Goal: Task Accomplishment & Management: Complete application form

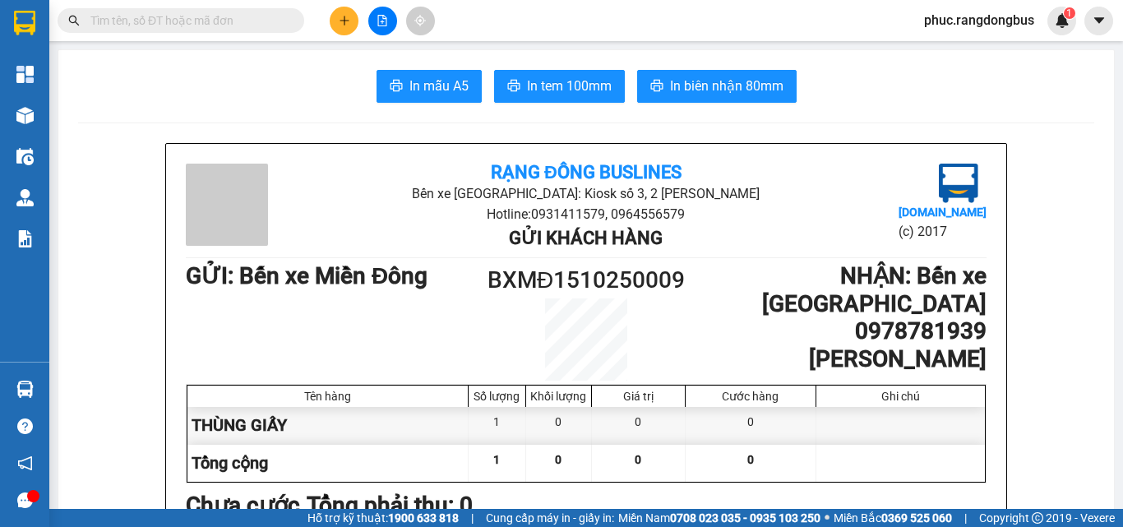
click at [336, 25] on button at bounding box center [344, 21] width 29 height 29
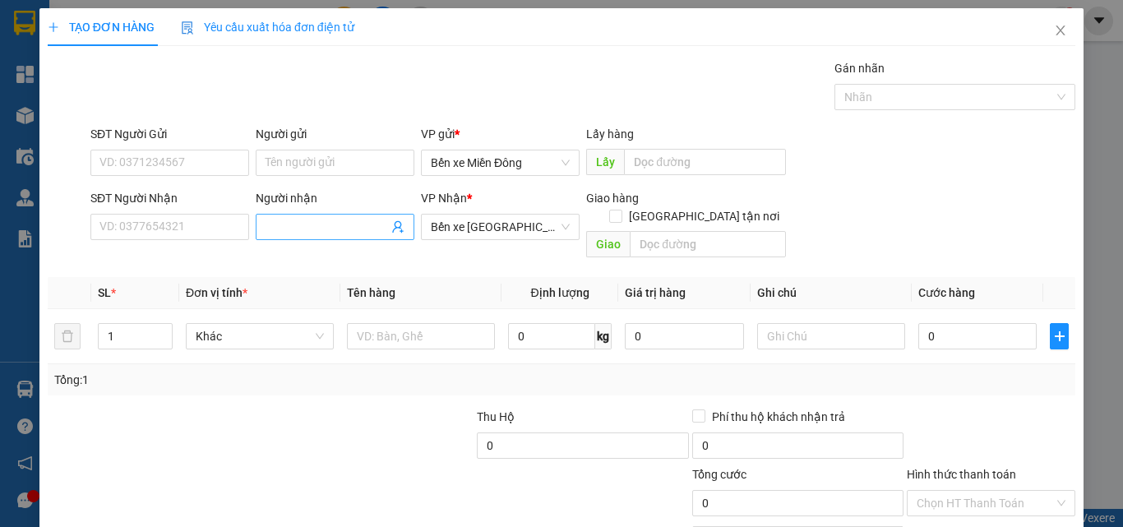
click at [341, 227] on input "Người nhận" at bounding box center [327, 227] width 123 height 18
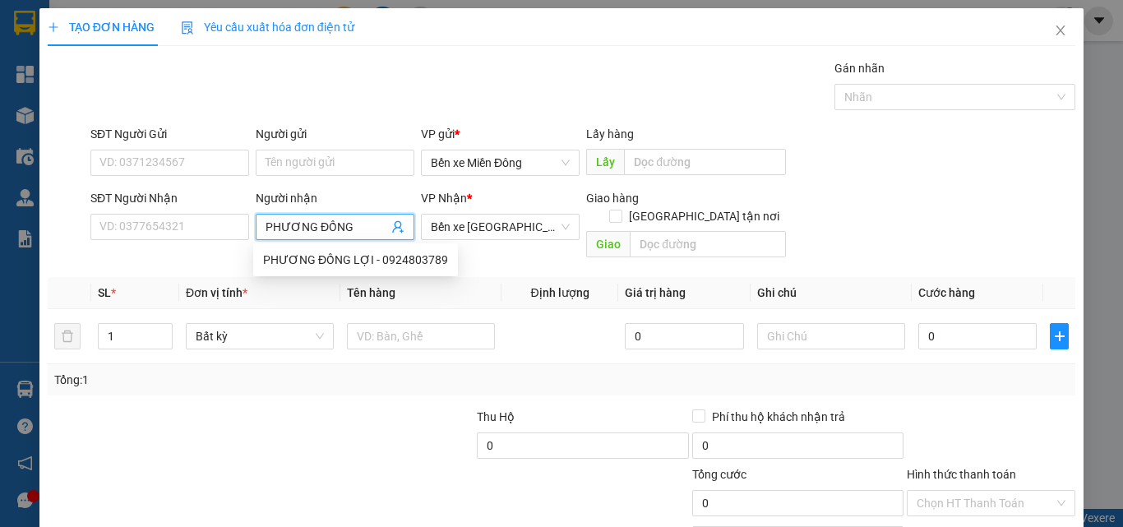
type input "PHƯƠNG ĐỒNG"
click at [428, 256] on div "PHƯƠNG ĐỒNG LỢI - 0924803789" at bounding box center [355, 260] width 185 height 18
type input "0924803789"
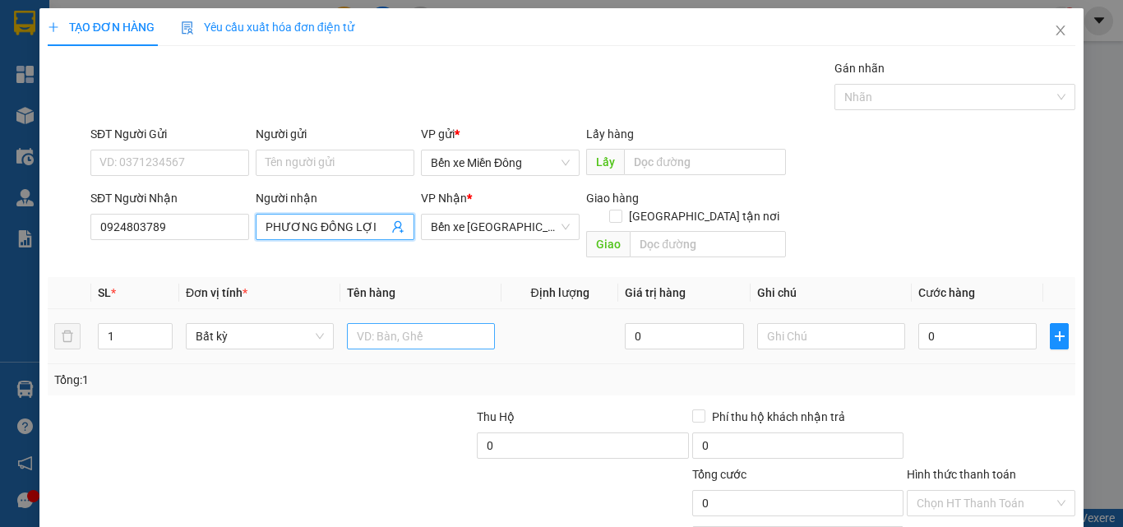
type input "PHƯƠNG ĐỒNG LỢI"
click at [426, 323] on input "text" at bounding box center [421, 336] width 148 height 26
type input "THÙNG XỐP"
click at [166, 327] on span "up" at bounding box center [164, 332] width 10 height 10
type input "2"
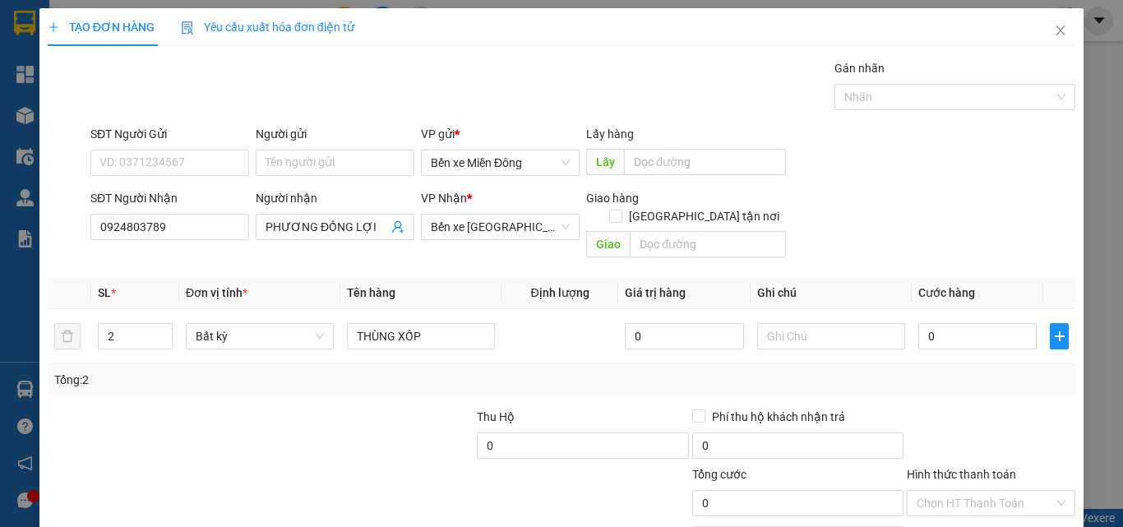
click at [1007, 408] on div at bounding box center [991, 437] width 172 height 58
click at [992, 323] on input "0" at bounding box center [977, 336] width 118 height 26
type input "2"
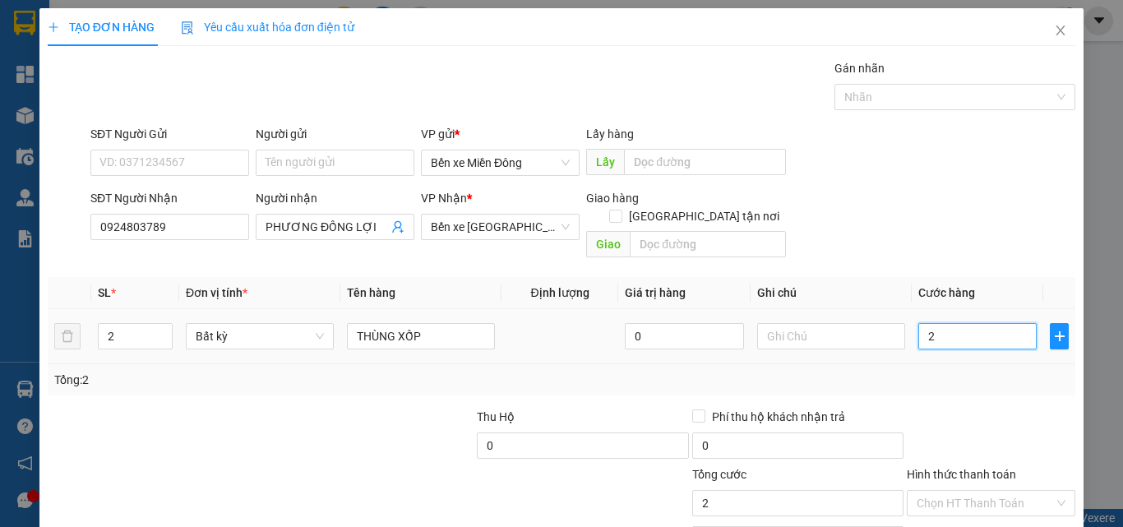
type input "24"
type input "240"
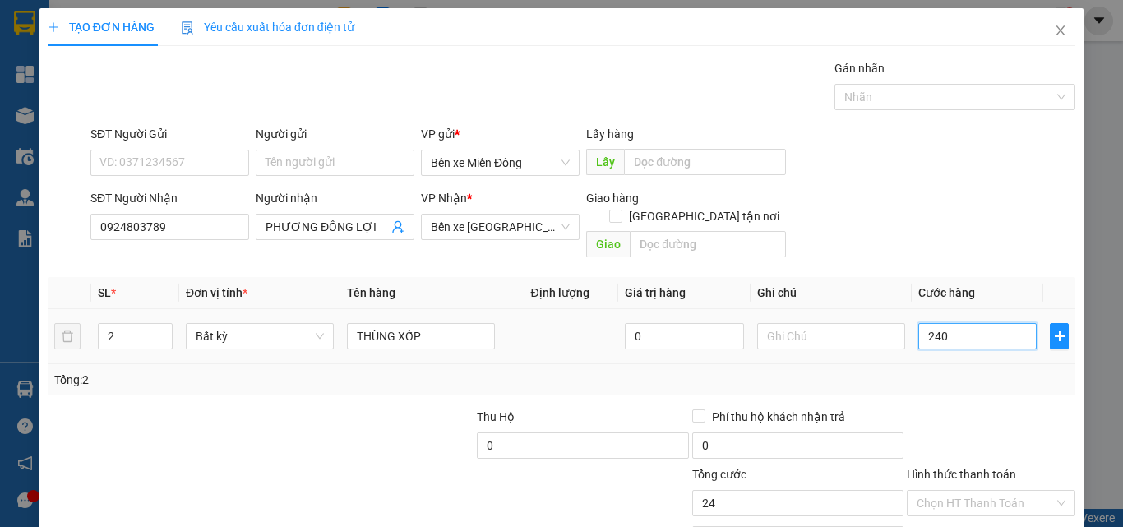
type input "240"
click at [974, 376] on div "Tổng: 2" at bounding box center [562, 379] width 1028 height 31
type input "240.000"
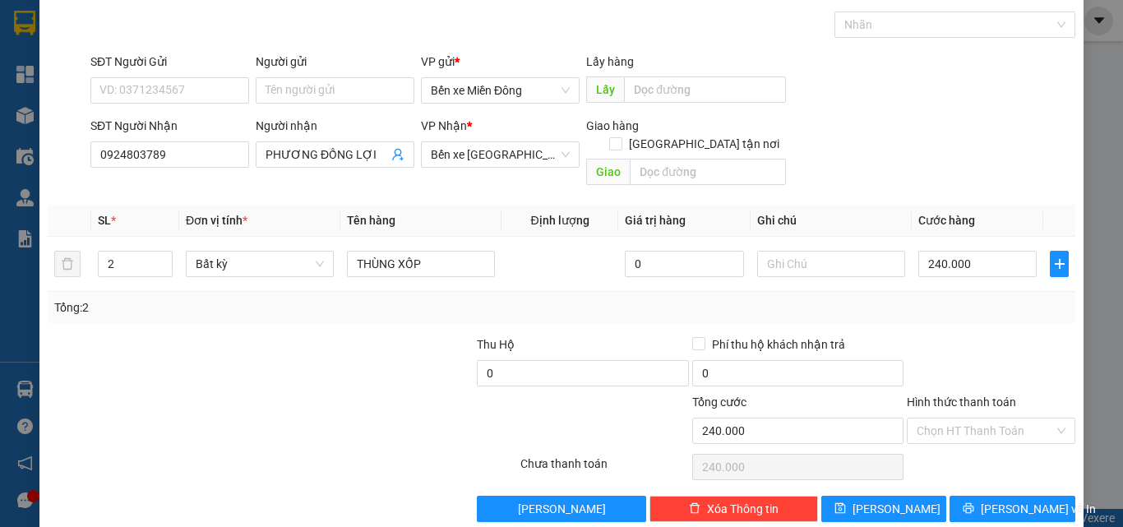
scroll to position [81, 0]
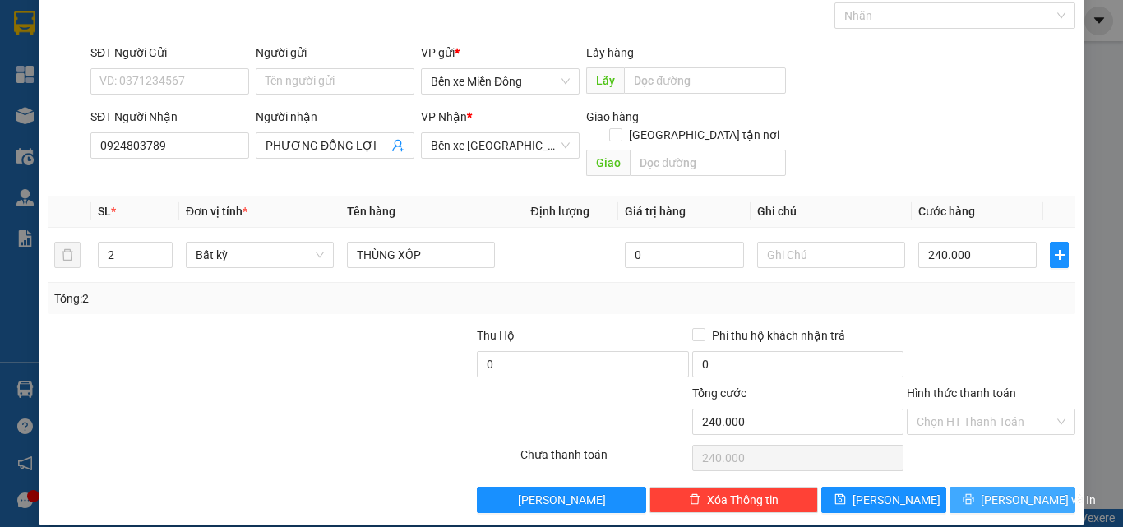
click at [974, 493] on icon "printer" at bounding box center [969, 499] width 12 height 12
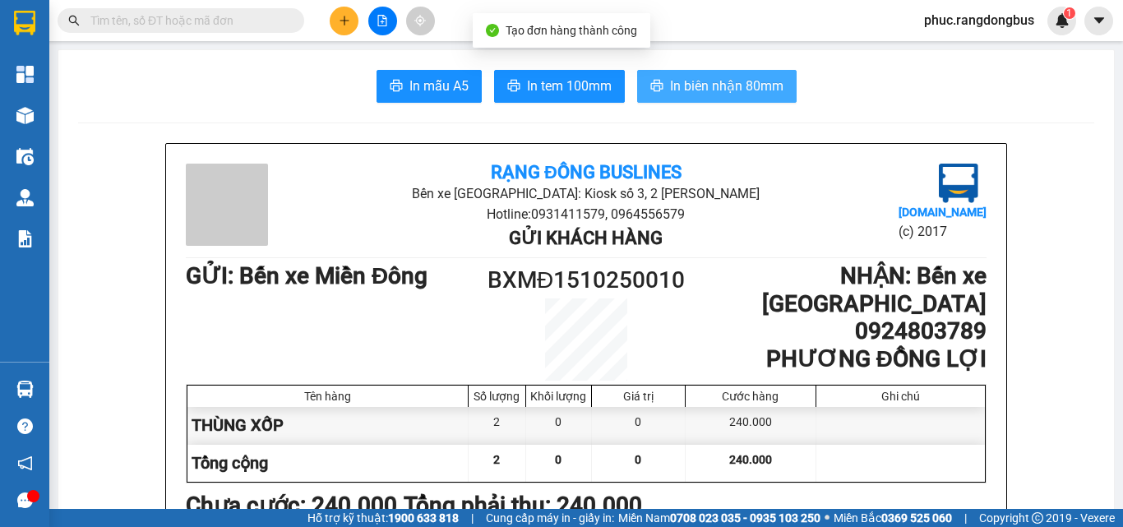
click at [705, 86] on span "In biên nhận 80mm" at bounding box center [726, 86] width 113 height 21
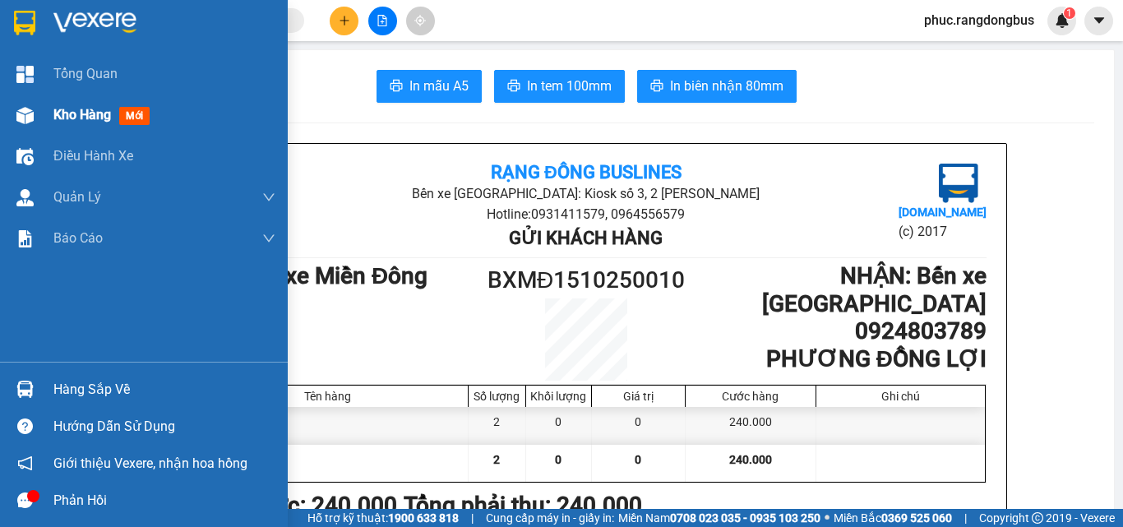
click at [77, 116] on span "Kho hàng" at bounding box center [82, 115] width 58 height 16
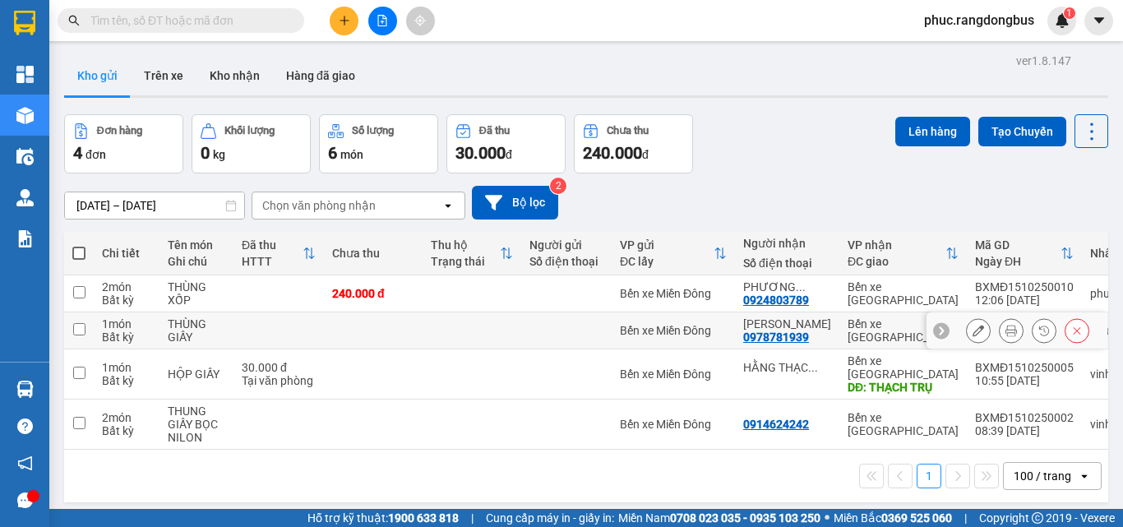
drag, startPoint x: 75, startPoint y: 330, endPoint x: 76, endPoint y: 321, distance: 9.1
click at [76, 330] on input "checkbox" at bounding box center [79, 329] width 12 height 12
checkbox input "true"
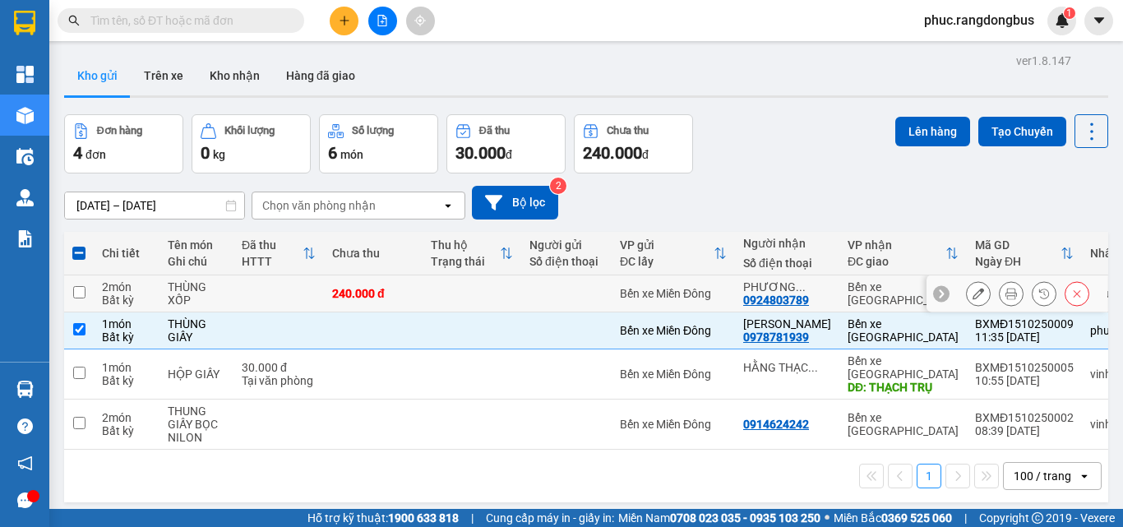
click at [76, 291] on input "checkbox" at bounding box center [79, 292] width 12 height 12
checkbox input "true"
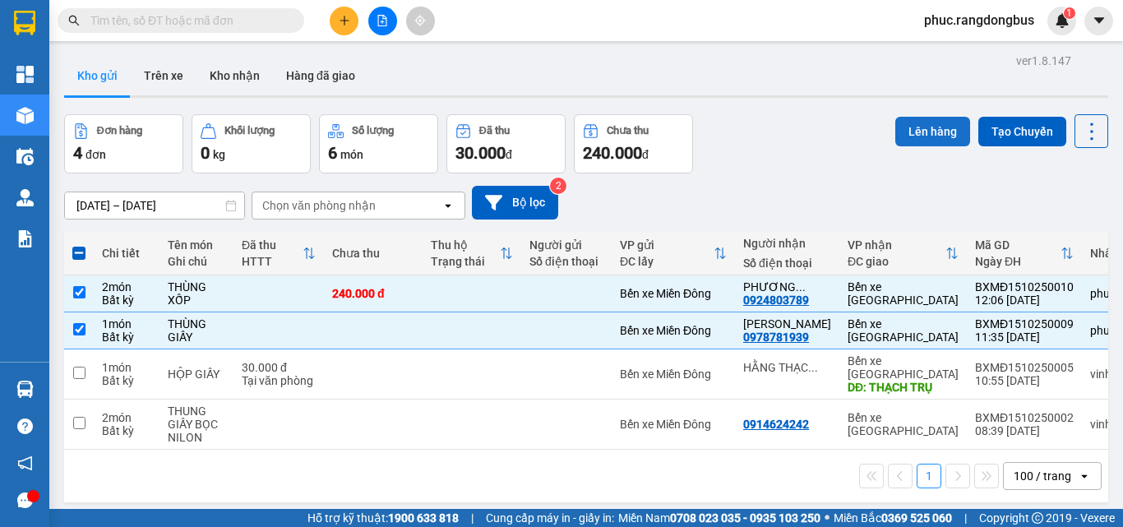
click at [933, 134] on button "Lên hàng" at bounding box center [932, 132] width 75 height 30
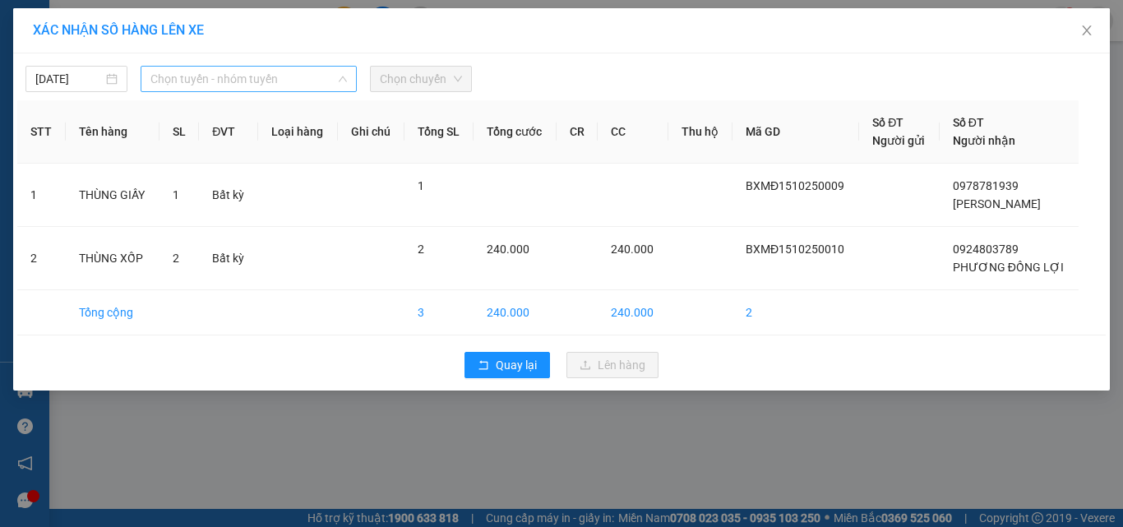
click at [271, 86] on span "Chọn tuyến - nhóm tuyến" at bounding box center [248, 79] width 197 height 25
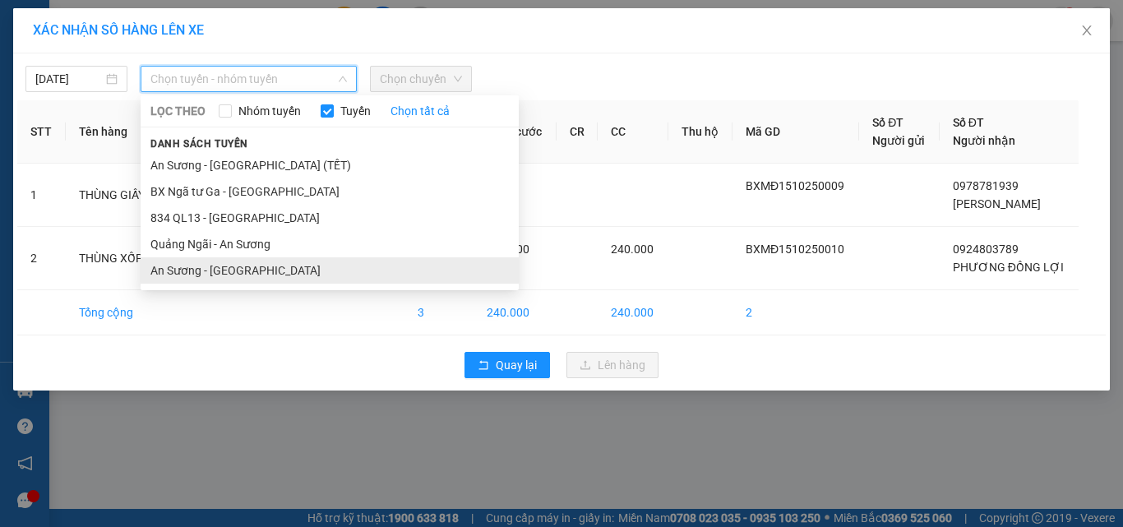
click at [188, 269] on li "An Sương - [GEOGRAPHIC_DATA]" at bounding box center [330, 270] width 378 height 26
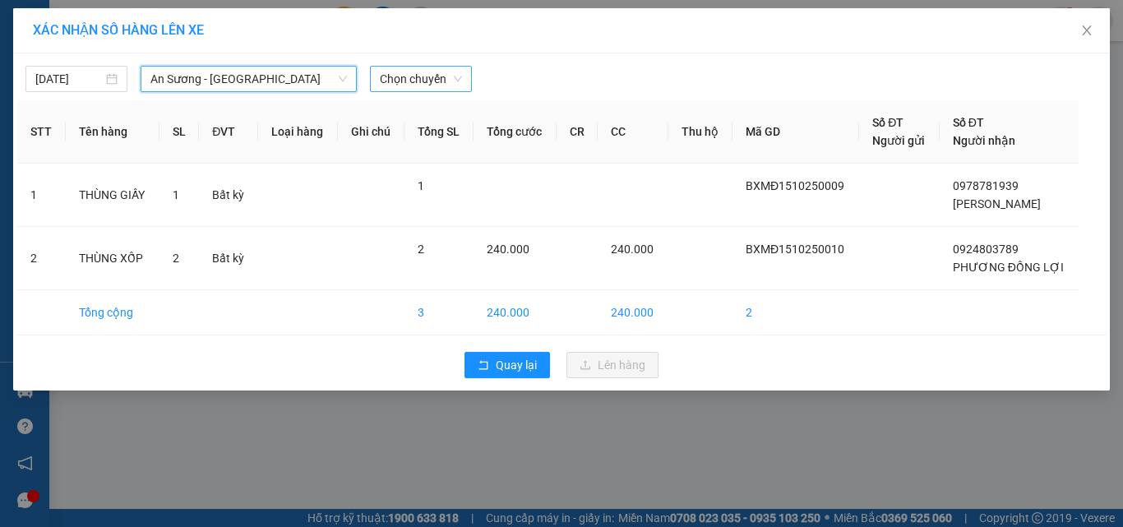
click at [414, 84] on span "Chọn chuyến" at bounding box center [421, 79] width 82 height 25
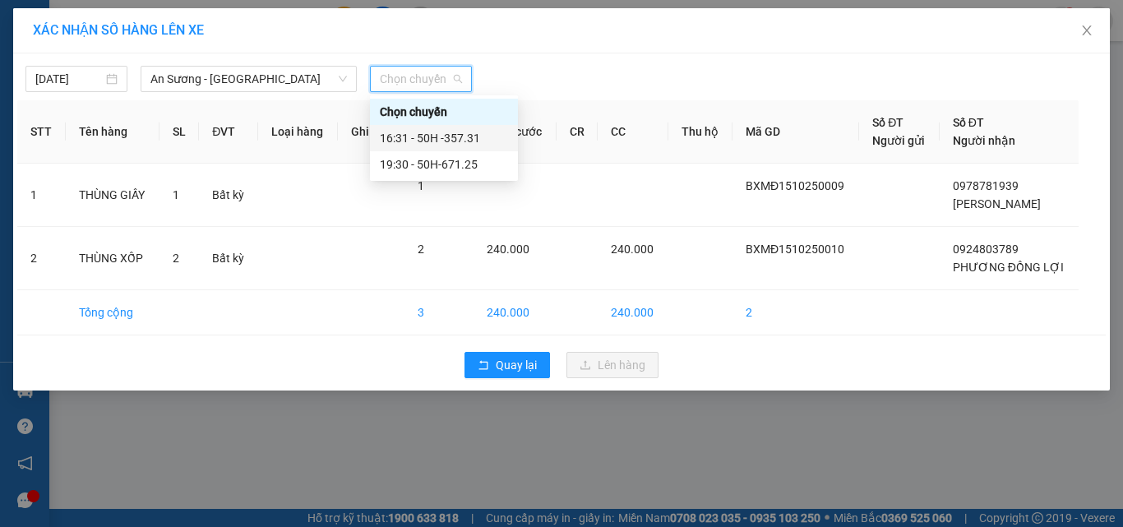
click at [469, 141] on div "16:31 - 50H -357.31" at bounding box center [444, 138] width 128 height 18
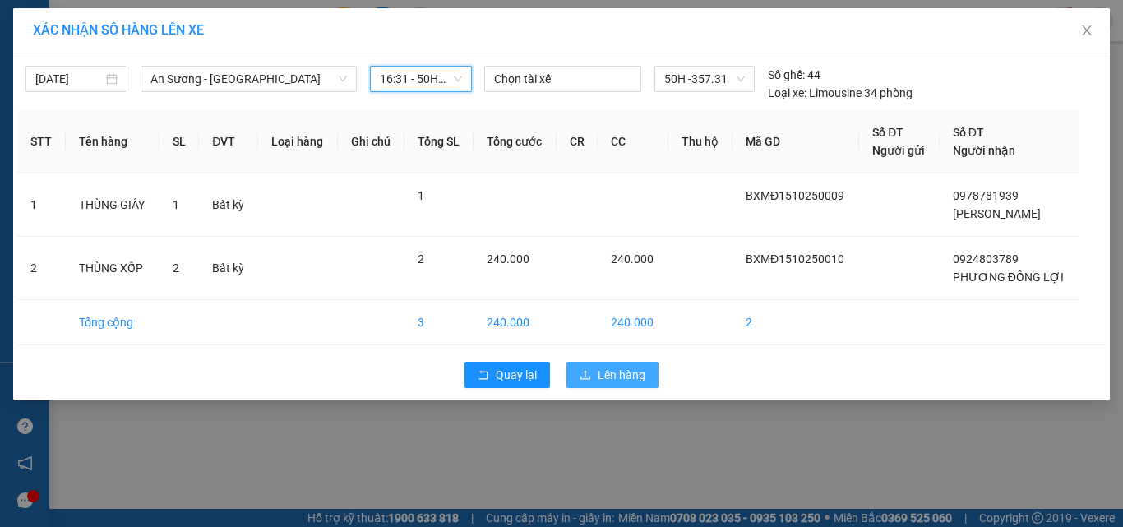
click at [640, 373] on span "Lên hàng" at bounding box center [622, 375] width 48 height 18
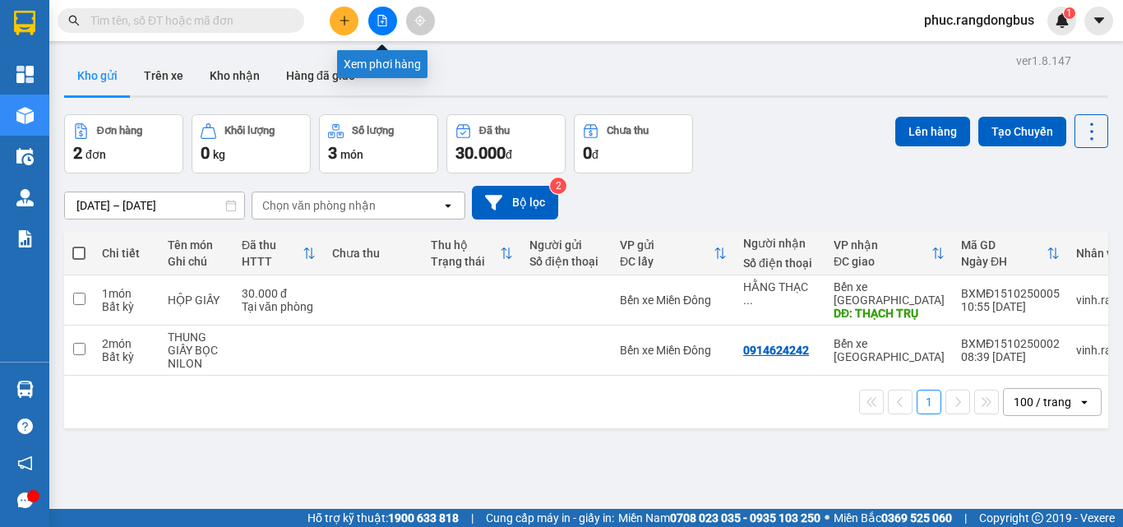
click at [372, 23] on button at bounding box center [382, 21] width 29 height 29
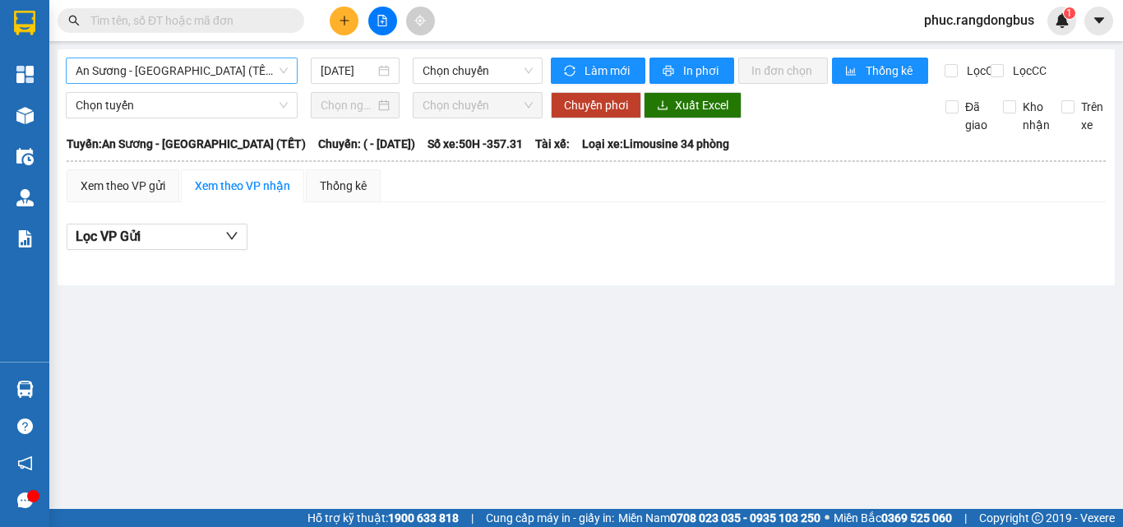
click at [185, 77] on span "An Sương - [GEOGRAPHIC_DATA] (TẾT)" at bounding box center [182, 70] width 212 height 25
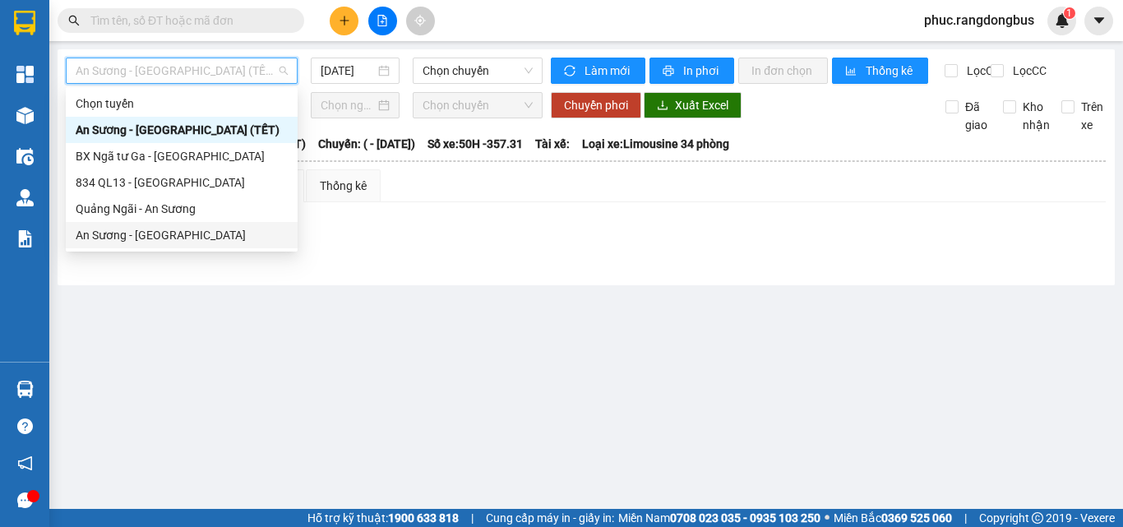
click at [168, 233] on div "An Sương - [GEOGRAPHIC_DATA]" at bounding box center [182, 235] width 212 height 18
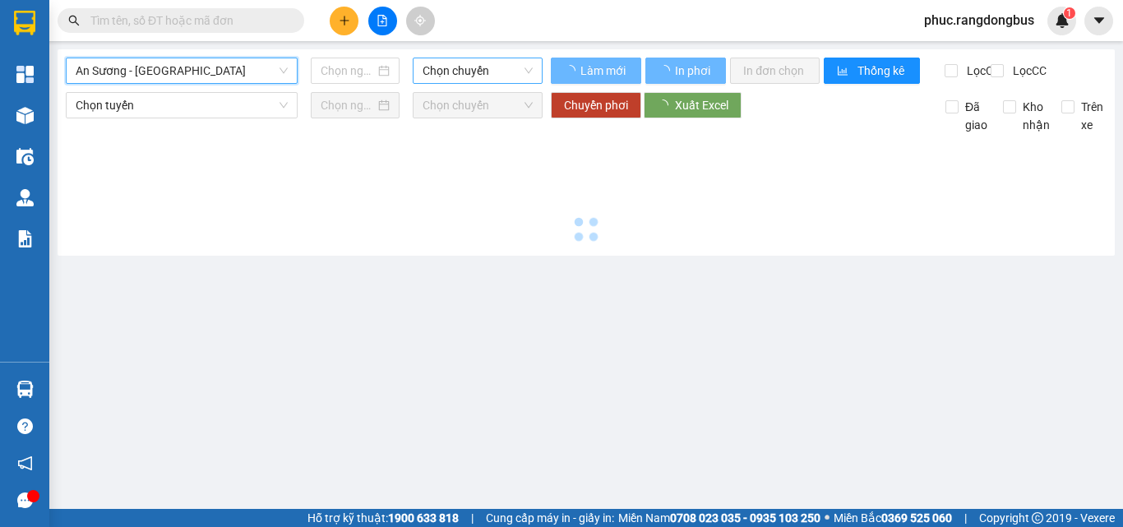
type input "[DATE]"
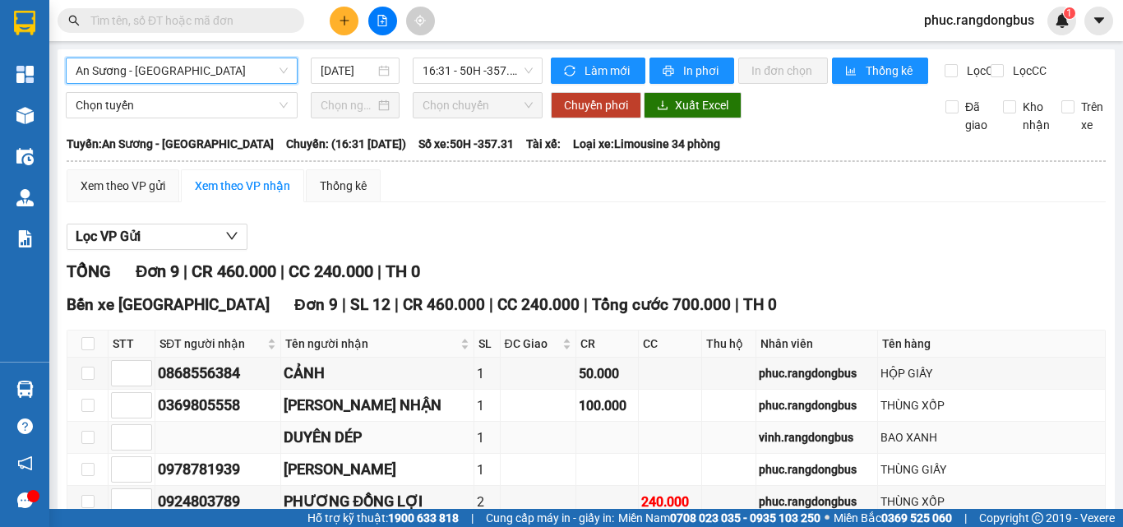
scroll to position [236, 0]
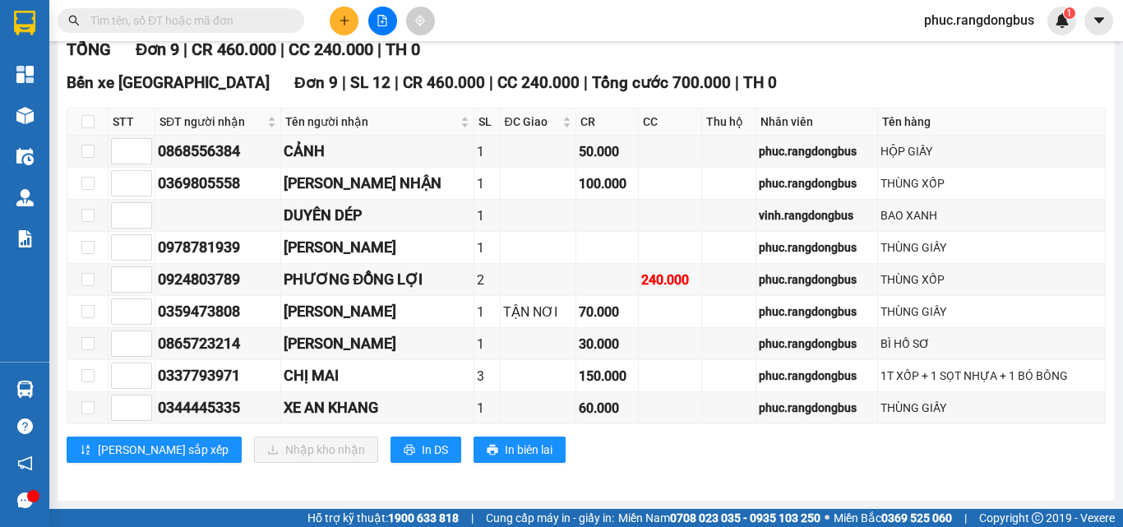
click at [345, 32] on button at bounding box center [344, 21] width 29 height 29
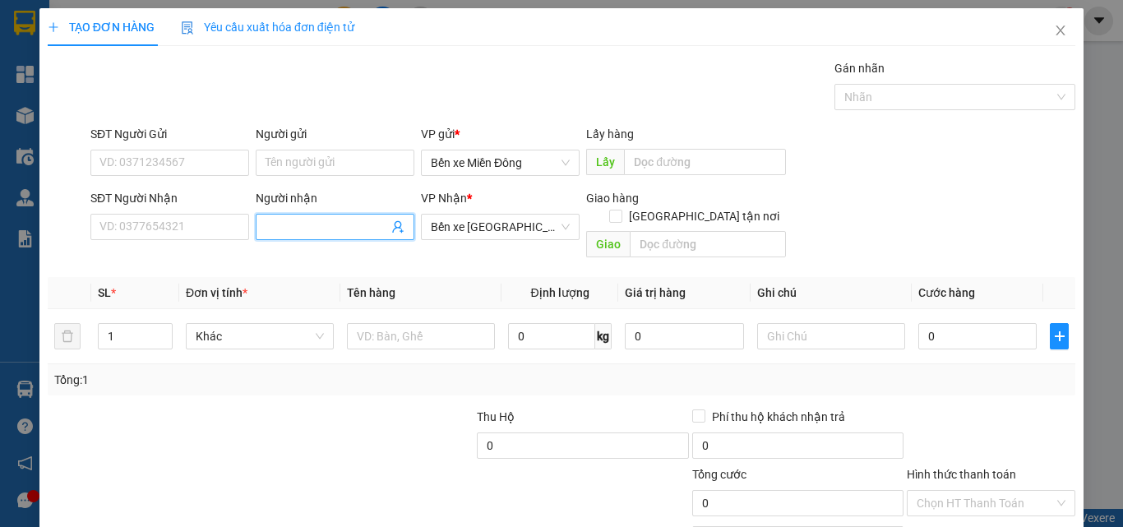
click at [335, 218] on input "Người nhận" at bounding box center [327, 227] width 123 height 18
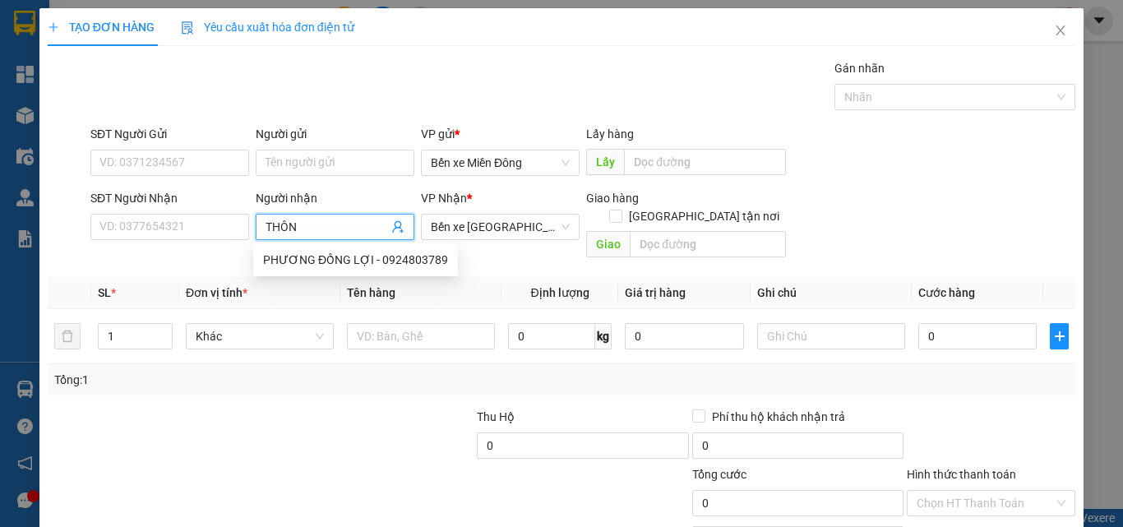
type input "THÔNG"
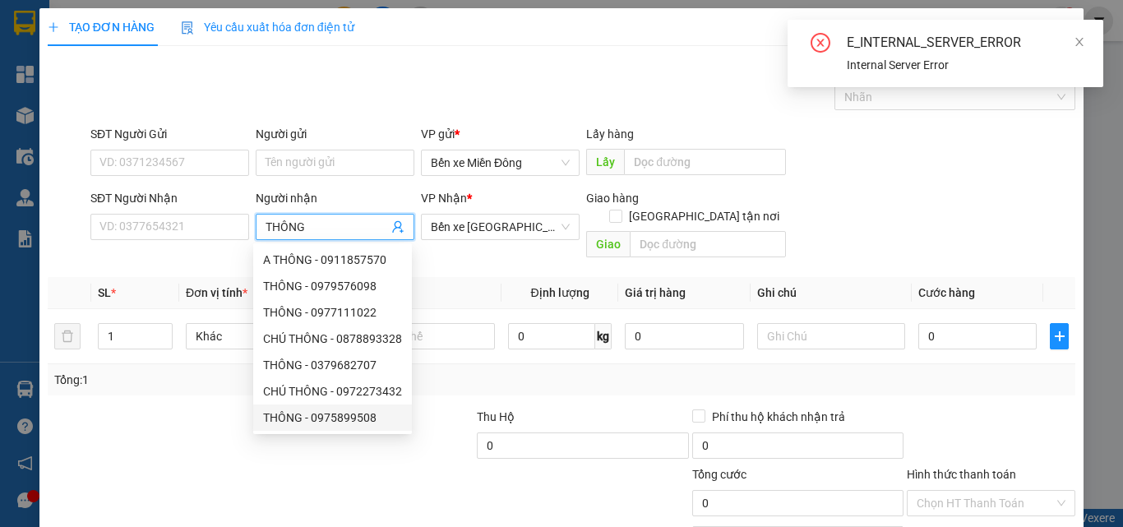
click at [361, 420] on div "THÔNG - 0975899508" at bounding box center [332, 418] width 139 height 18
type input "0975899508"
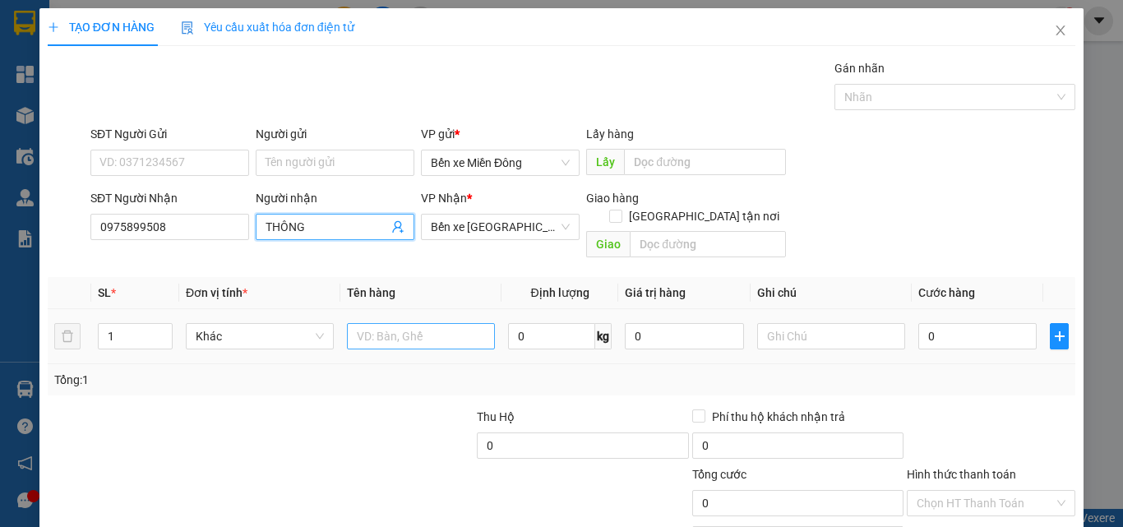
type input "THÔNG"
click at [386, 324] on input "text" at bounding box center [421, 336] width 148 height 26
type input "BAO"
click at [157, 324] on span "Increase Value" at bounding box center [163, 331] width 18 height 15
type input "2"
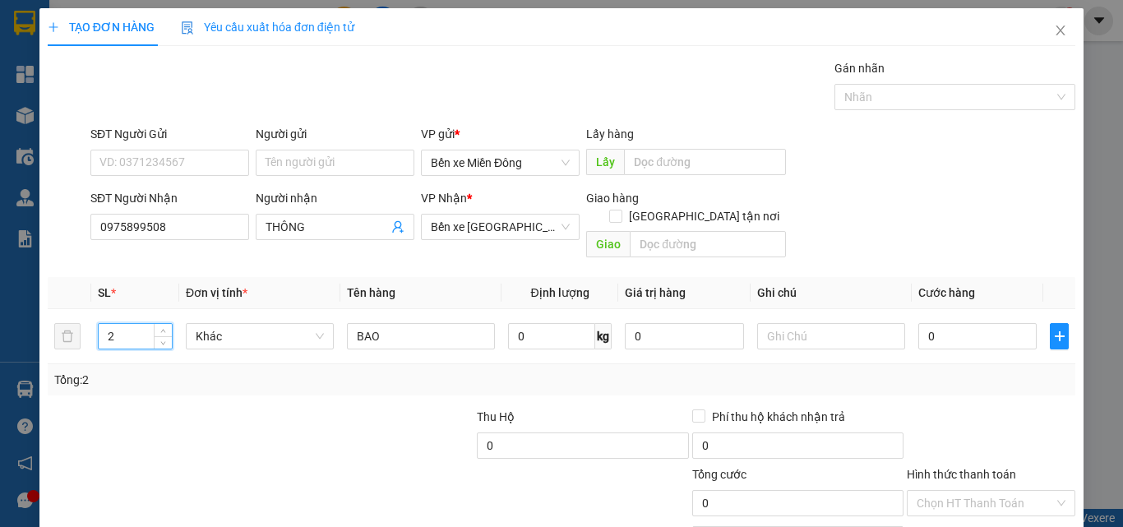
drag, startPoint x: 165, startPoint y: 442, endPoint x: 623, endPoint y: 249, distance: 497.1
click at [228, 408] on div at bounding box center [153, 437] width 215 height 58
click at [652, 231] on input "text" at bounding box center [708, 244] width 156 height 26
click at [687, 231] on input "text" at bounding box center [708, 244] width 156 height 26
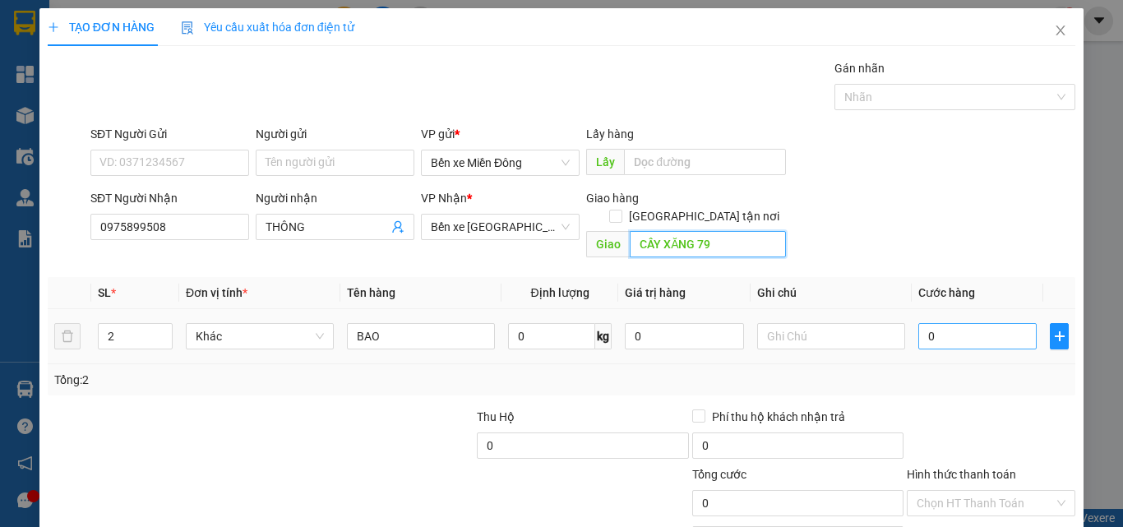
type input "CÂY XĂNG 79"
click at [992, 323] on input "0" at bounding box center [977, 336] width 118 height 26
type input "1"
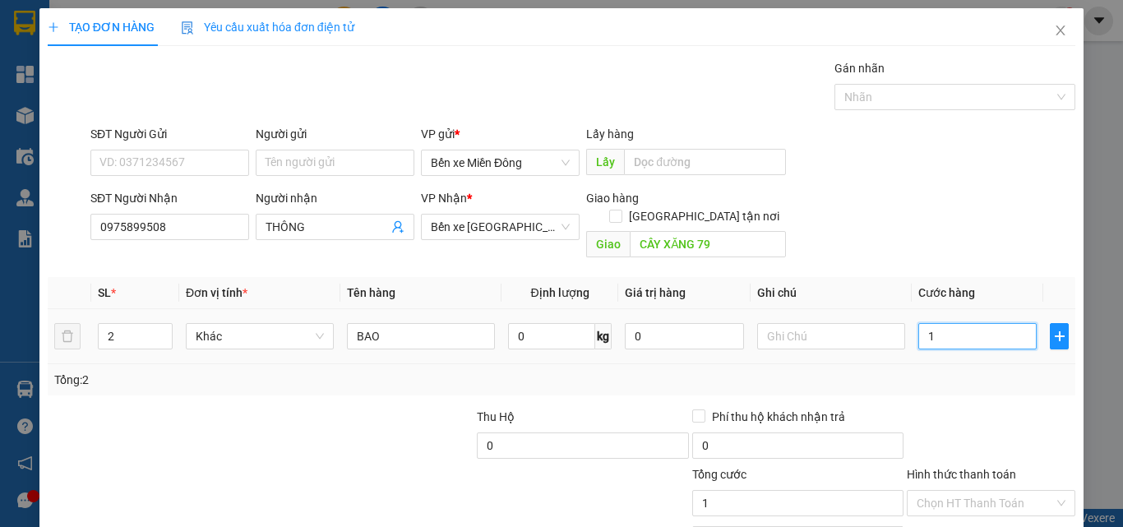
type input "15"
type input "150"
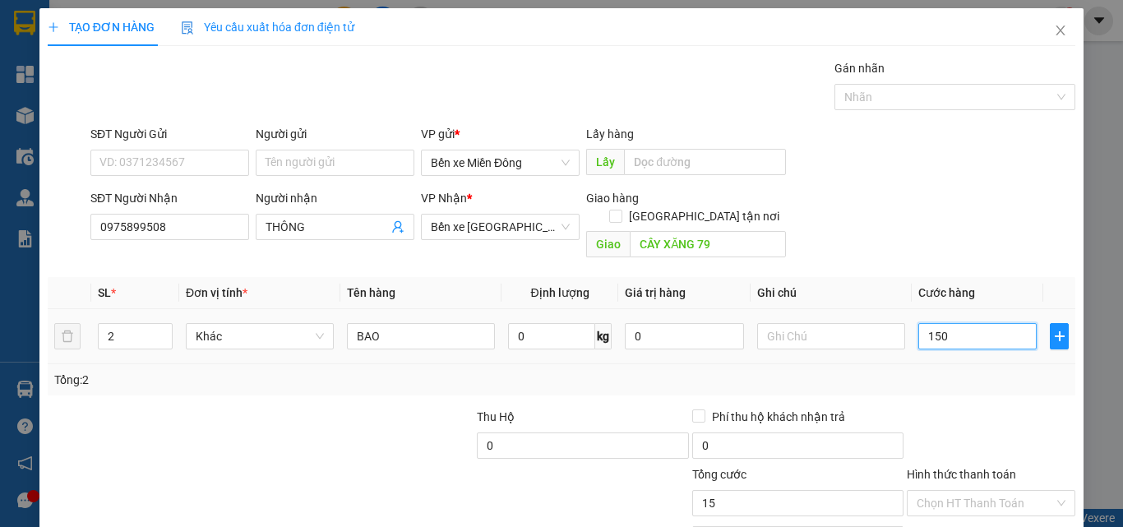
type input "150"
click at [983, 408] on div at bounding box center [991, 437] width 172 height 58
type input "150.000"
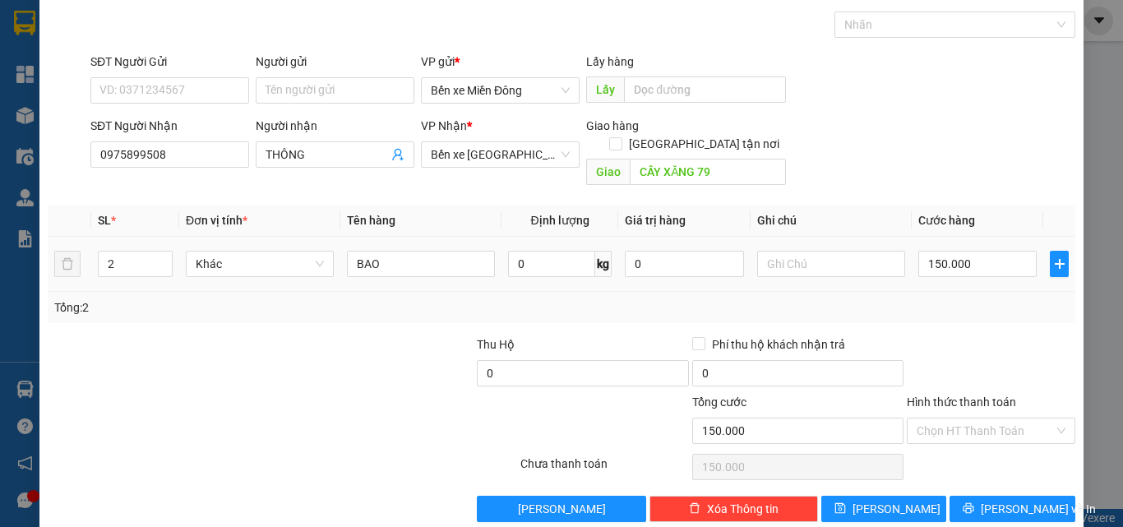
scroll to position [81, 0]
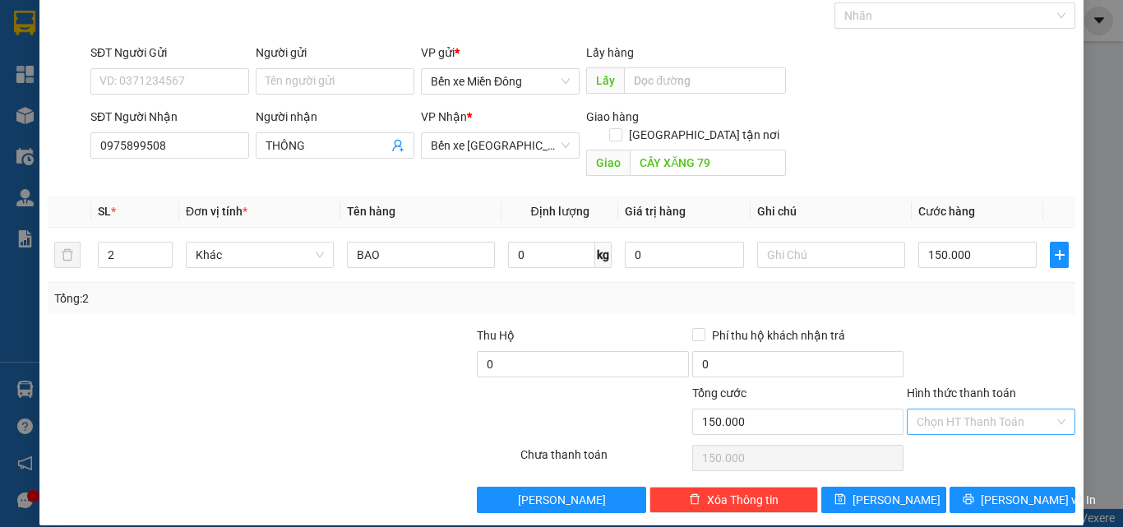
click at [969, 409] on input "Hình thức thanh toán" at bounding box center [985, 421] width 137 height 25
click at [967, 425] on div "Tại văn phòng" at bounding box center [981, 436] width 167 height 26
type input "0"
click at [902, 487] on button "[PERSON_NAME]" at bounding box center [884, 500] width 126 height 26
type input "1"
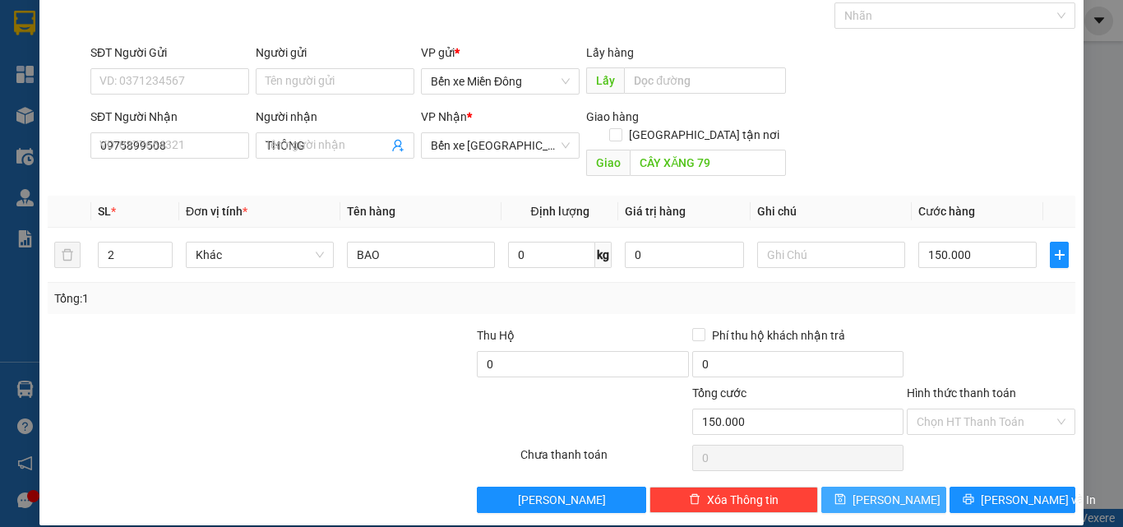
type input "0"
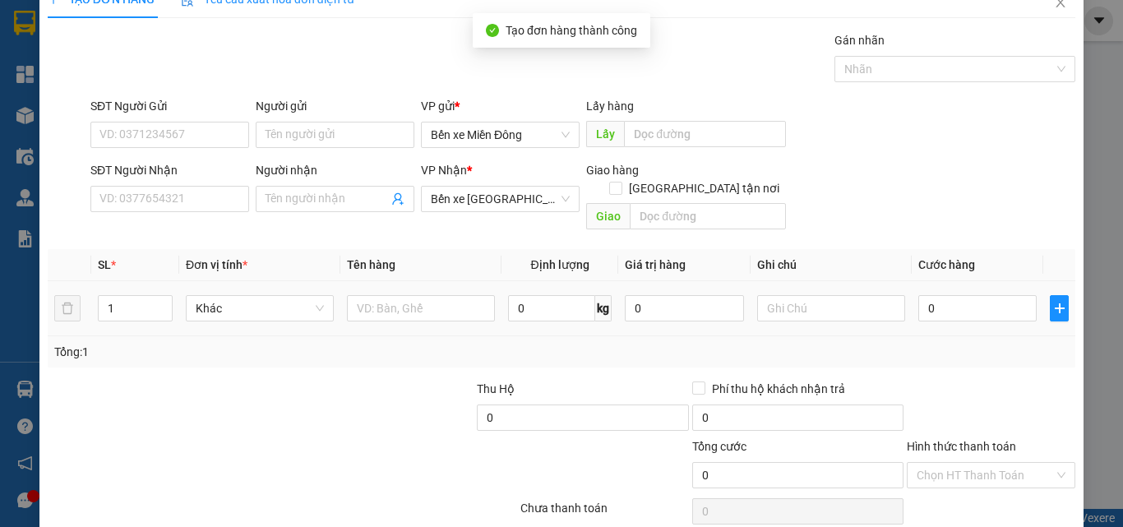
scroll to position [0, 0]
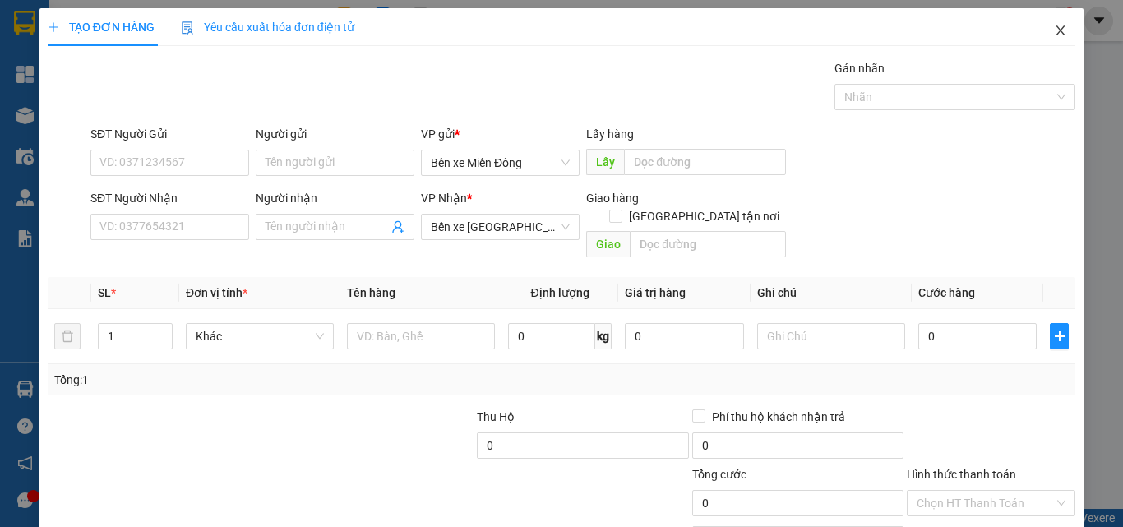
click at [1054, 28] on icon "close" at bounding box center [1060, 30] width 13 height 13
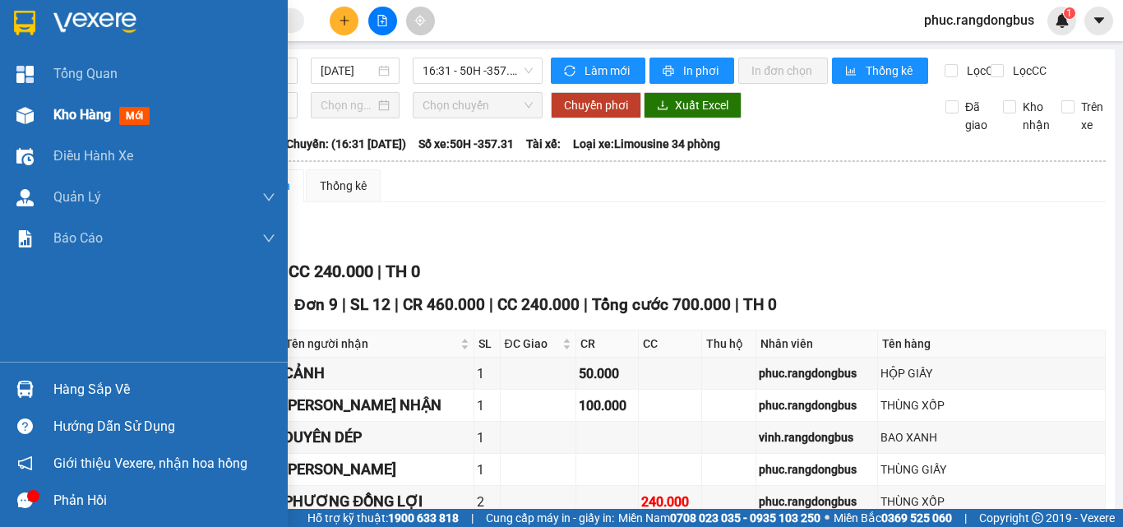
click at [36, 106] on div at bounding box center [25, 115] width 29 height 29
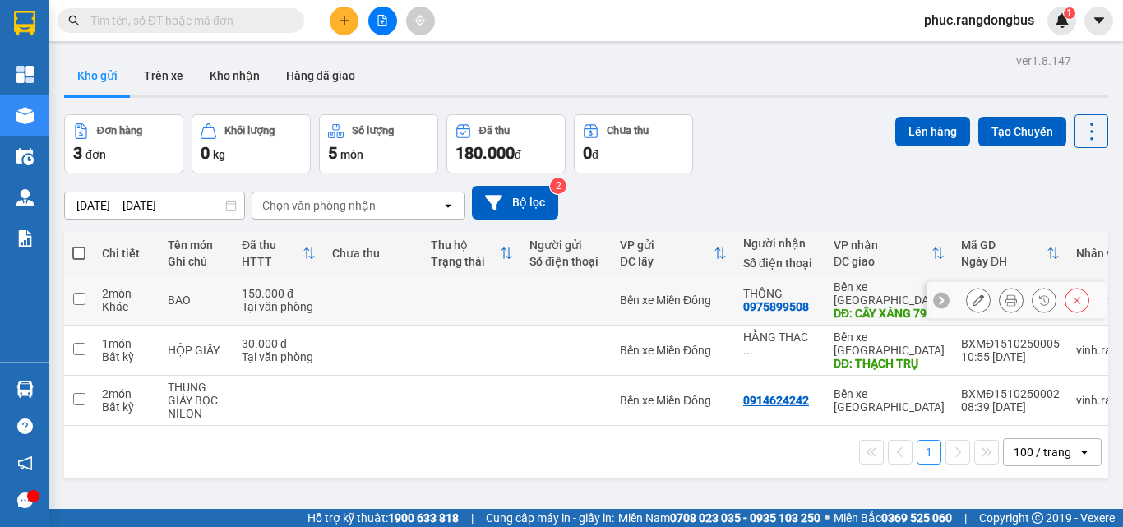
click at [82, 293] on input "checkbox" at bounding box center [79, 299] width 12 height 12
checkbox input "true"
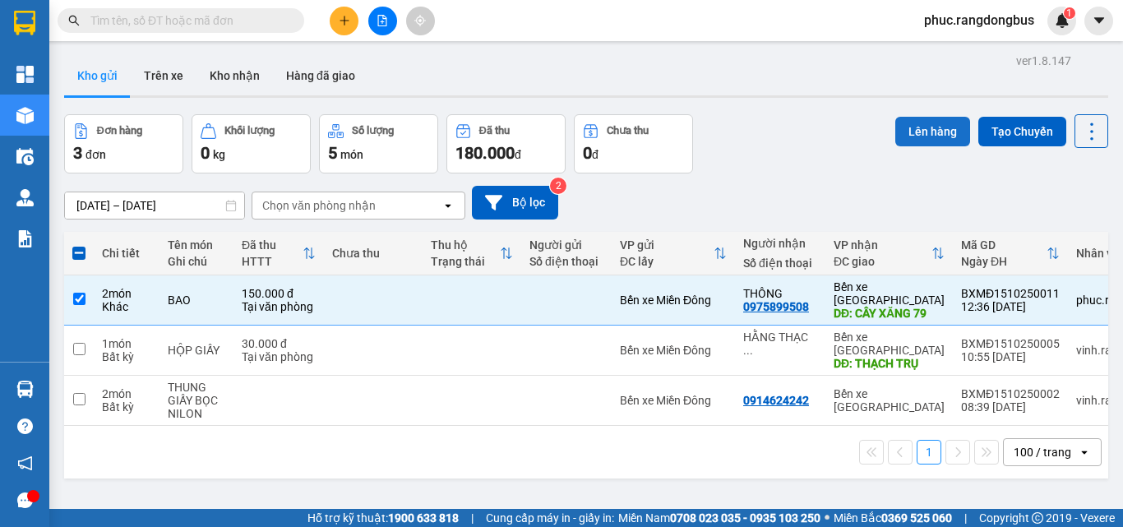
click at [930, 132] on button "Lên hàng" at bounding box center [932, 132] width 75 height 30
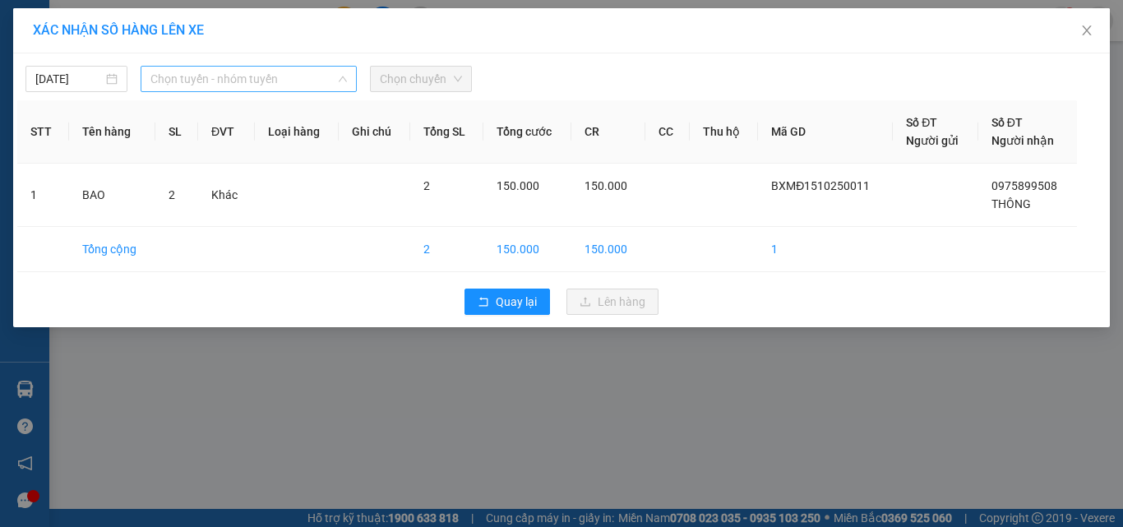
click at [219, 68] on span "Chọn tuyến - nhóm tuyến" at bounding box center [248, 79] width 197 height 25
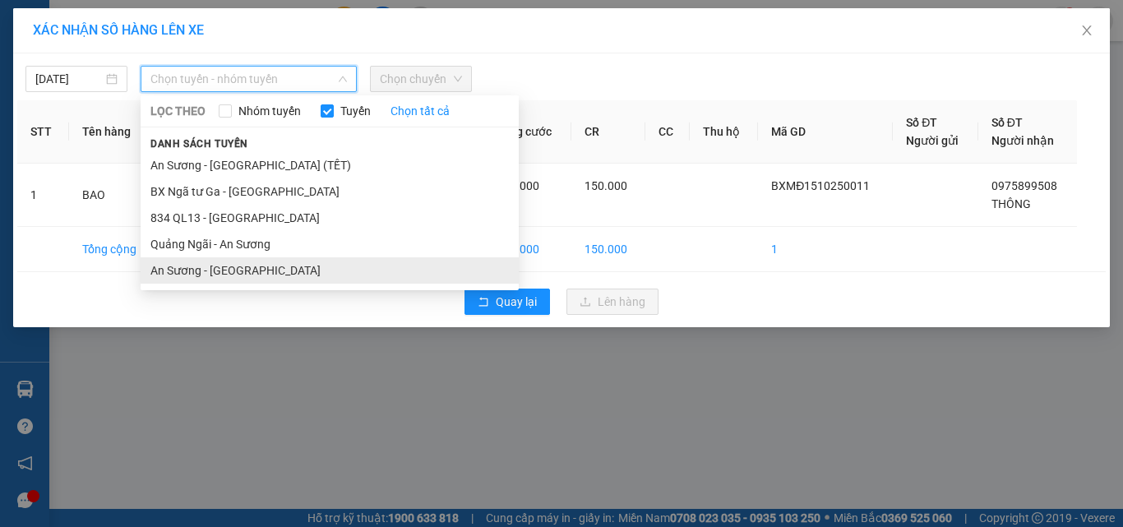
click at [210, 267] on li "An Sương - [GEOGRAPHIC_DATA]" at bounding box center [330, 270] width 378 height 26
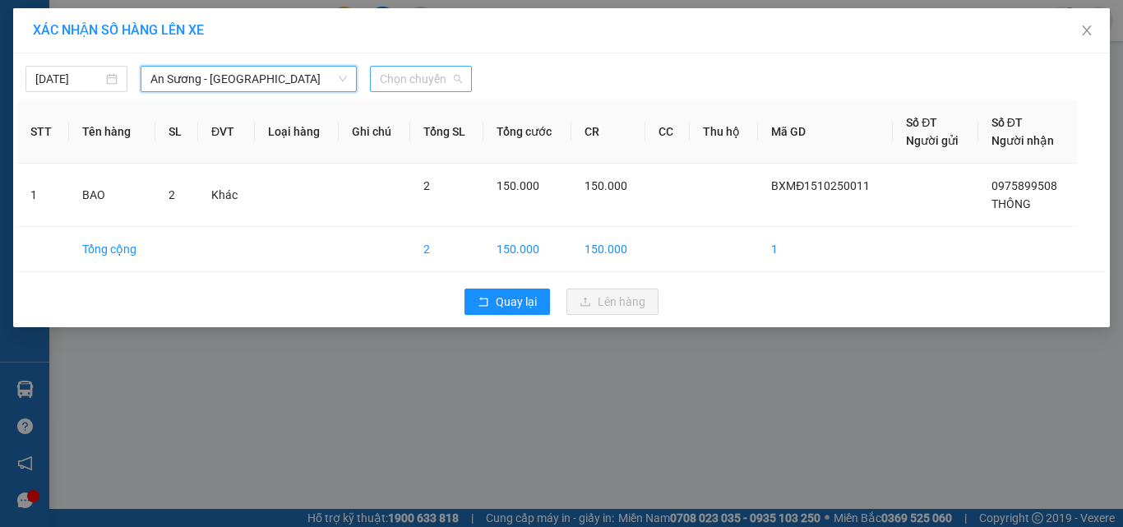
click at [432, 67] on span "Chọn chuyến" at bounding box center [421, 79] width 82 height 25
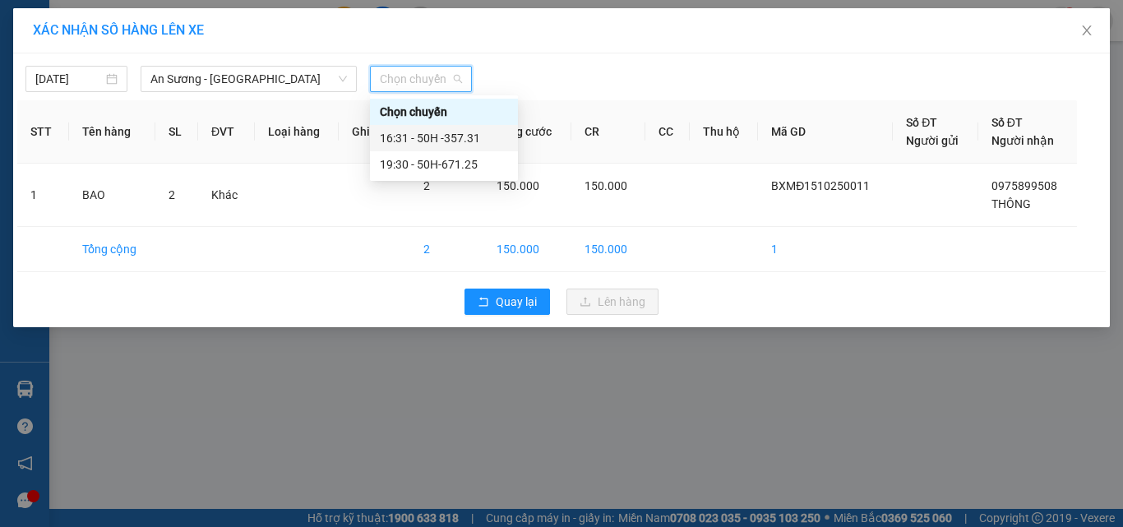
click at [489, 146] on div "16:31 - 50H -357.31" at bounding box center [444, 138] width 128 height 18
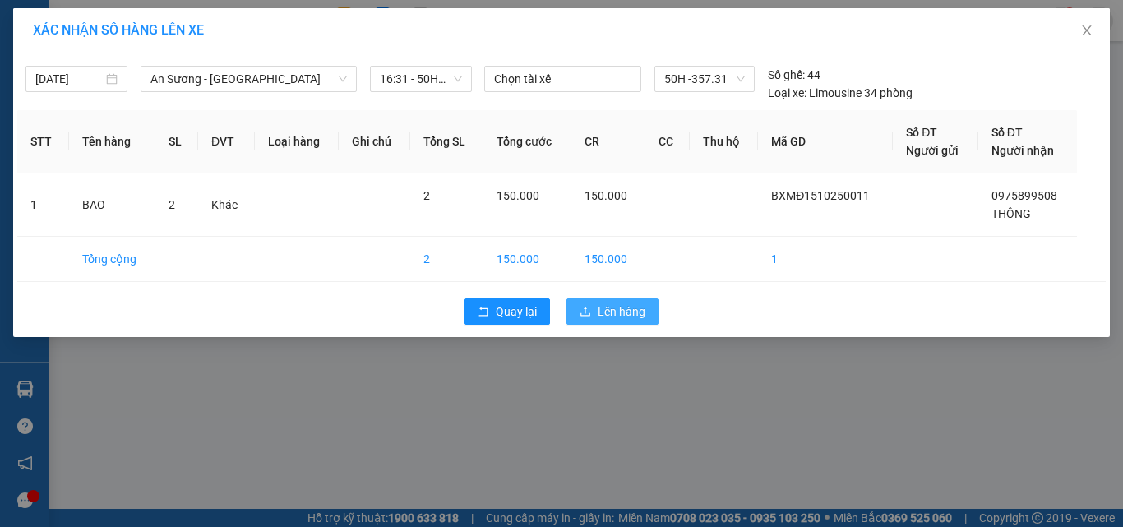
click at [597, 317] on button "Lên hàng" at bounding box center [613, 311] width 92 height 26
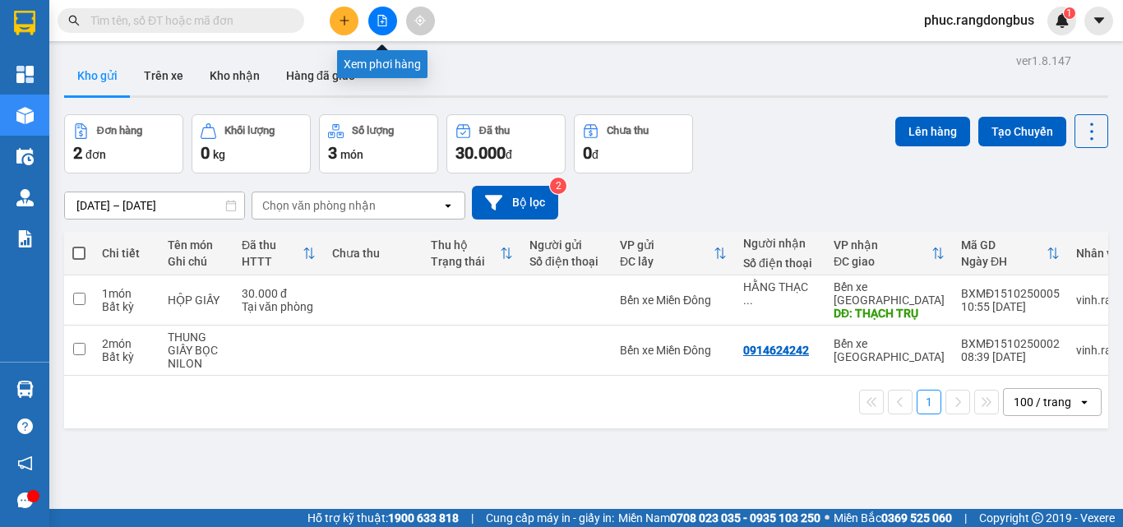
click at [387, 18] on icon "file-add" at bounding box center [383, 21] width 12 height 12
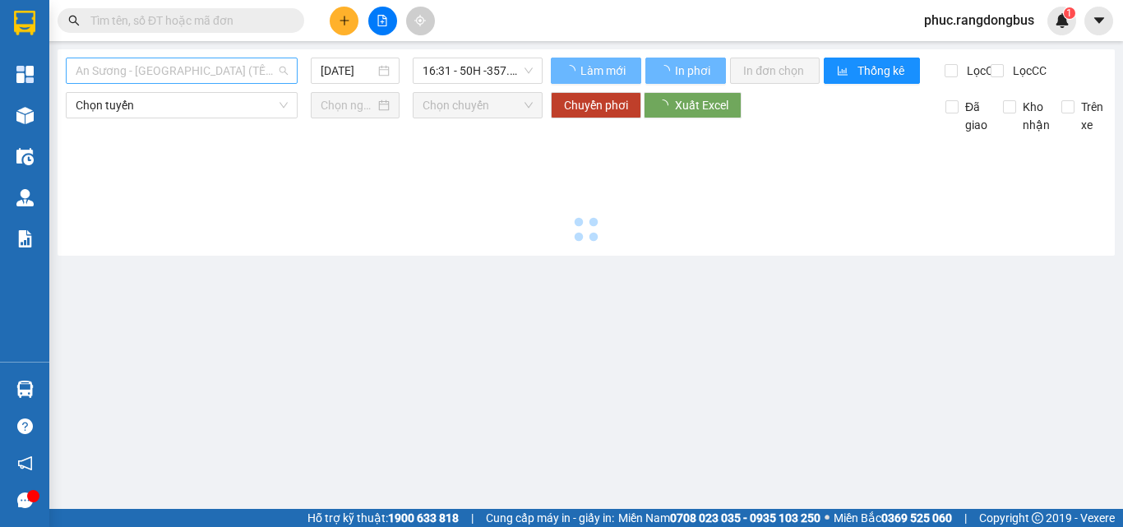
click at [214, 66] on span "An Sương - [GEOGRAPHIC_DATA] (TẾT)" at bounding box center [182, 70] width 212 height 25
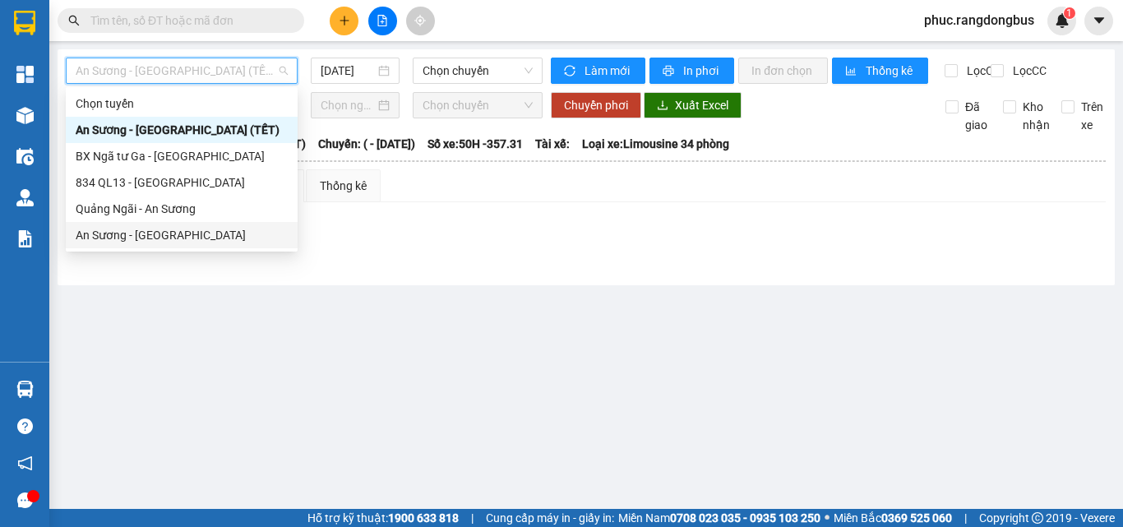
click at [129, 234] on div "An Sương - [GEOGRAPHIC_DATA]" at bounding box center [182, 235] width 212 height 18
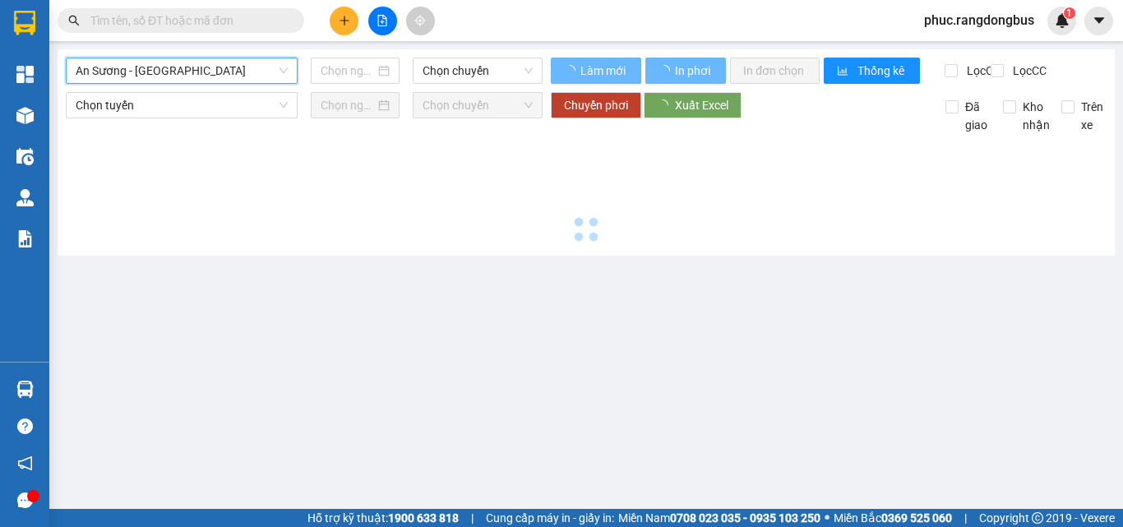
type input "[DATE]"
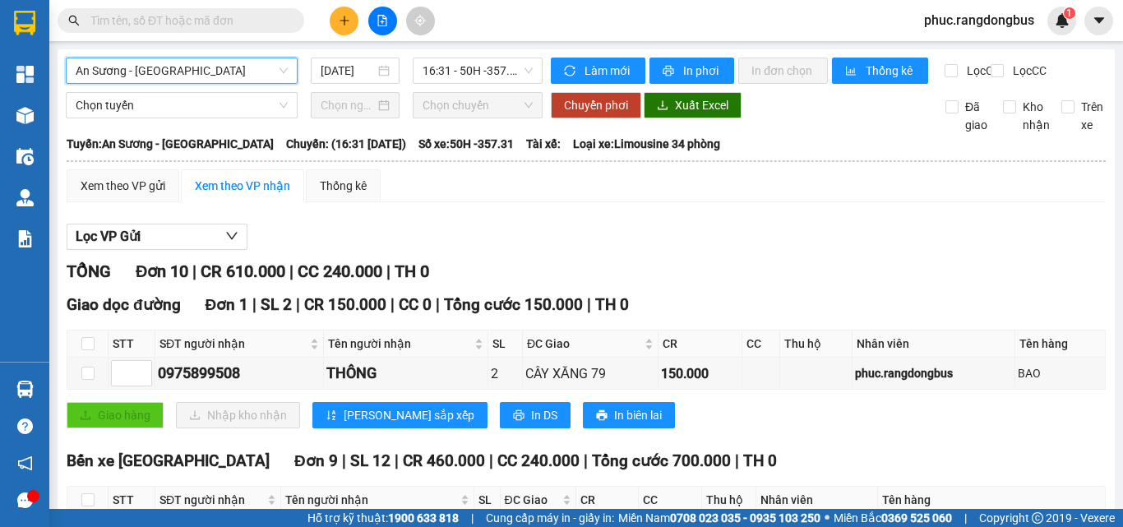
scroll to position [247, 0]
